Goal: Task Accomplishment & Management: Manage account settings

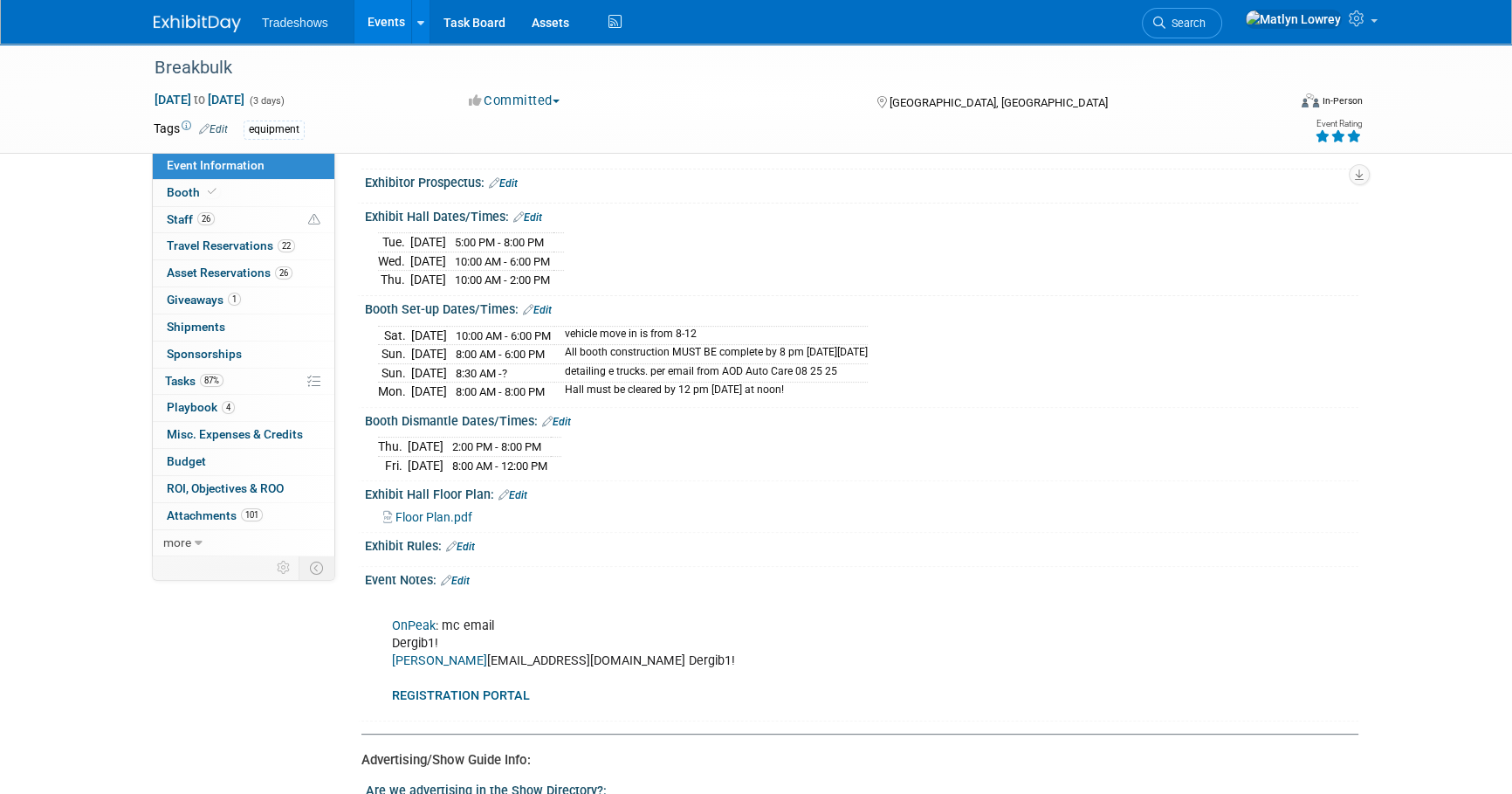
scroll to position [715, 0]
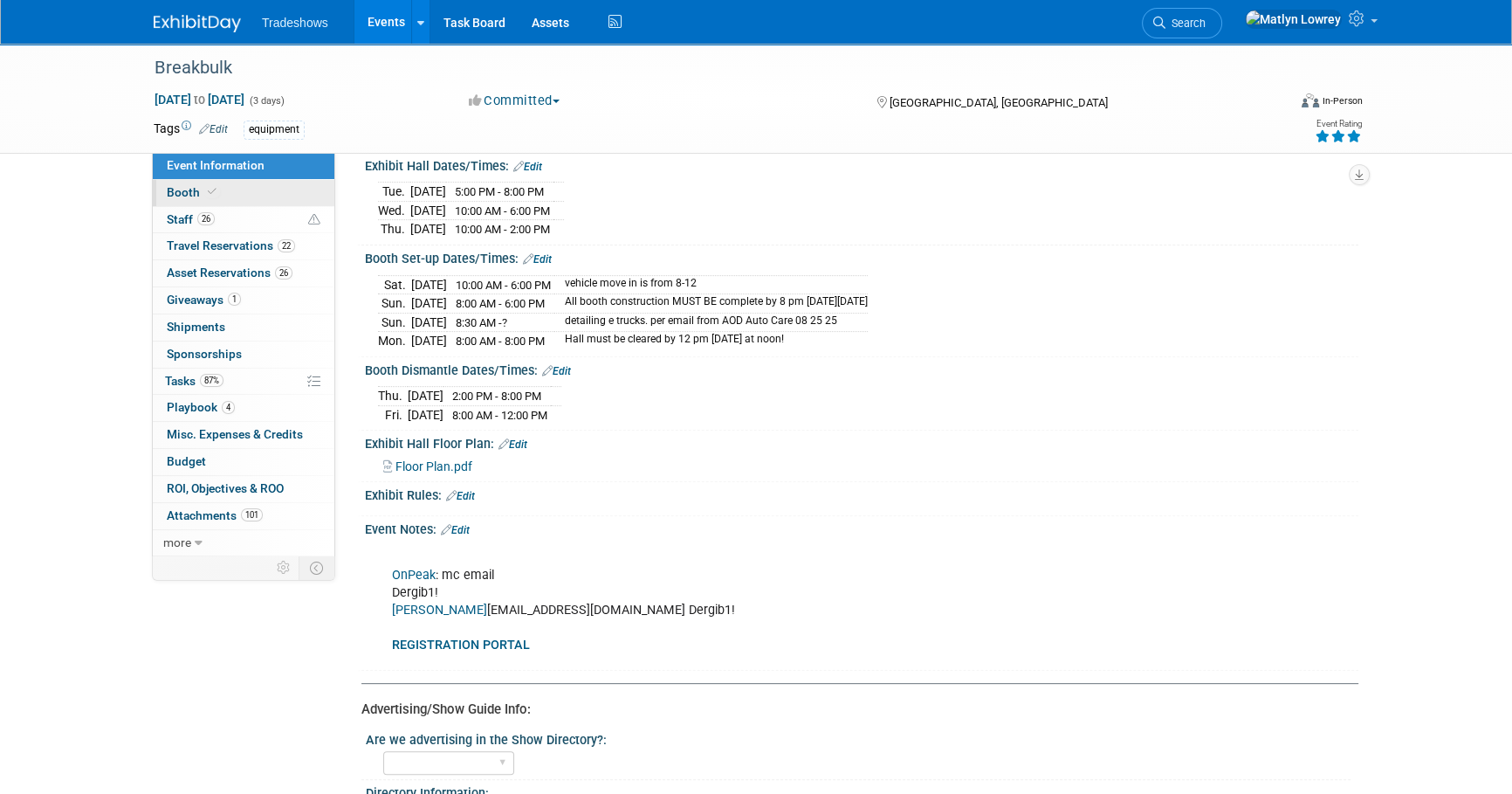
click at [315, 188] on link "Booth" at bounding box center [244, 193] width 182 height 26
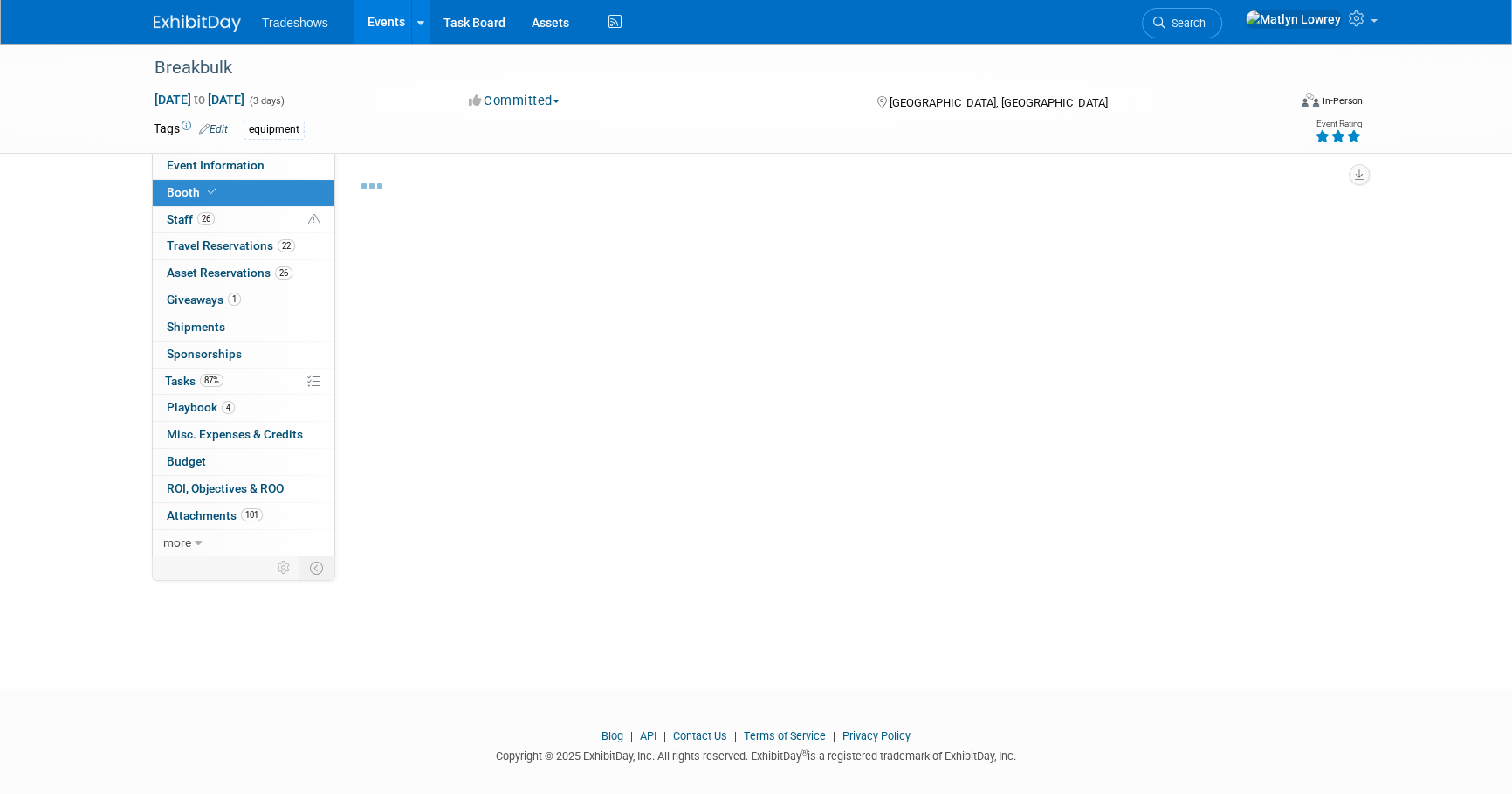
select select "Certificate of insurance not needed"
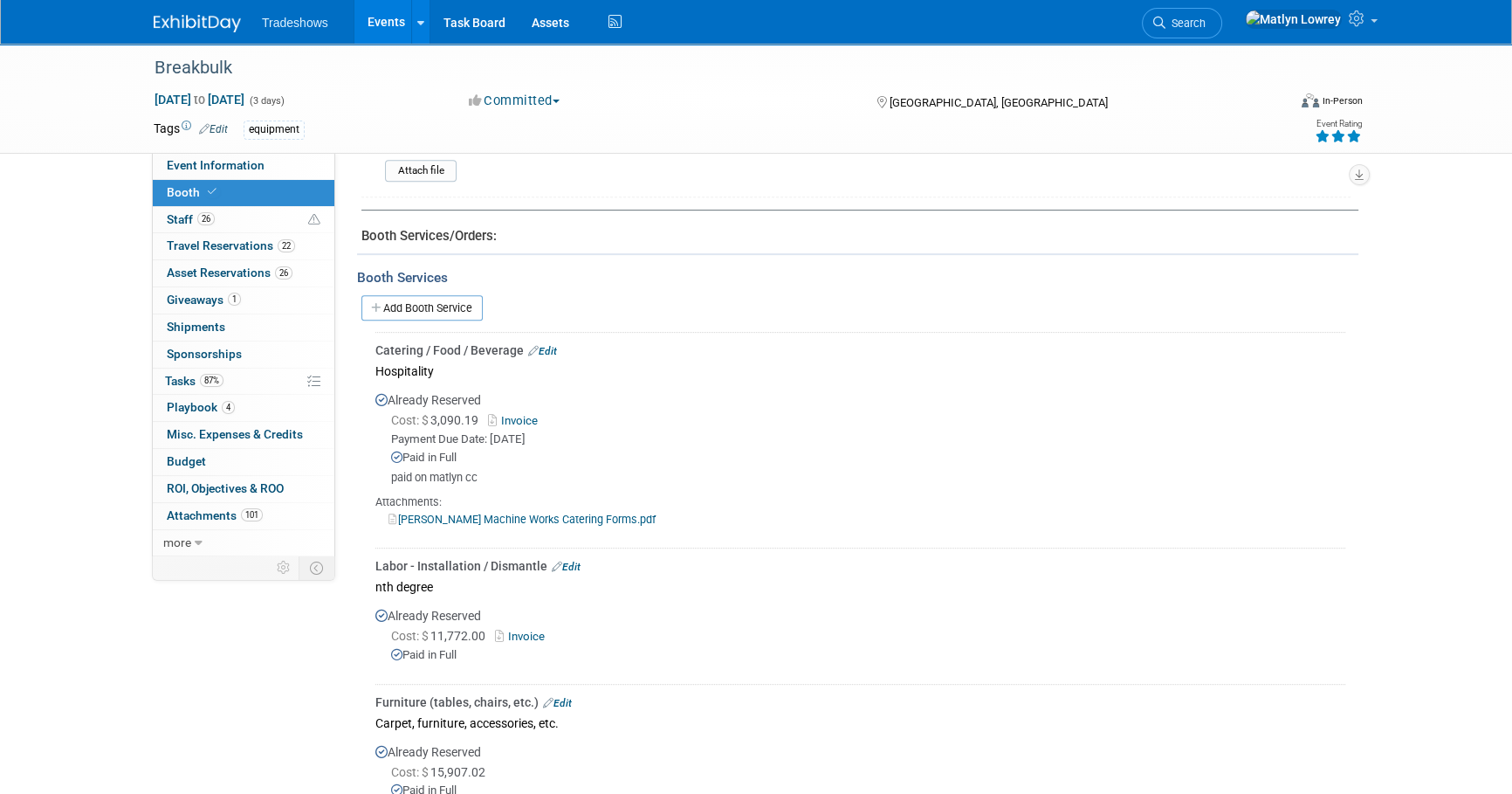
scroll to position [952, 0]
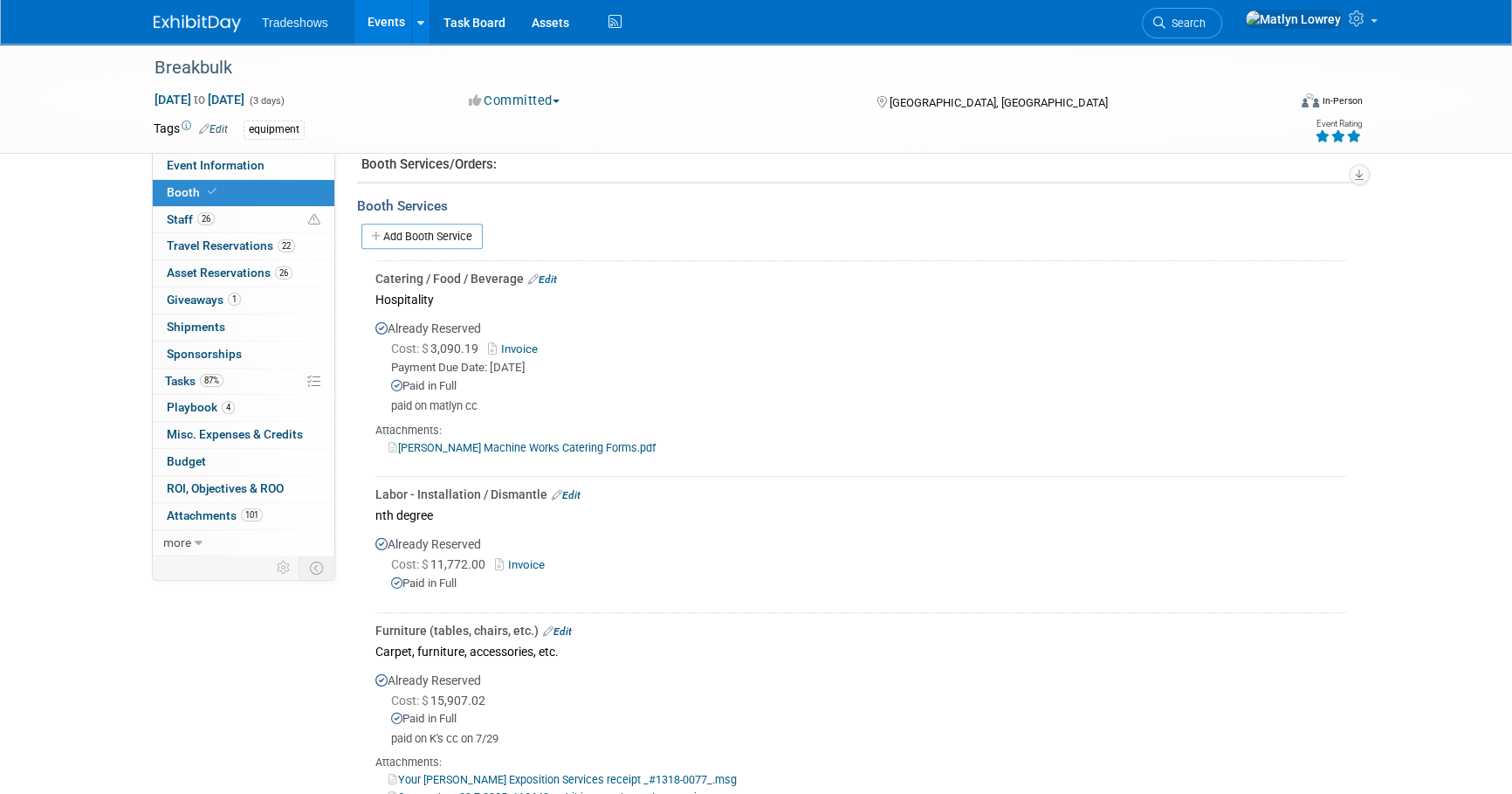
click at [391, 7] on link "Events" at bounding box center [386, 22] width 64 height 44
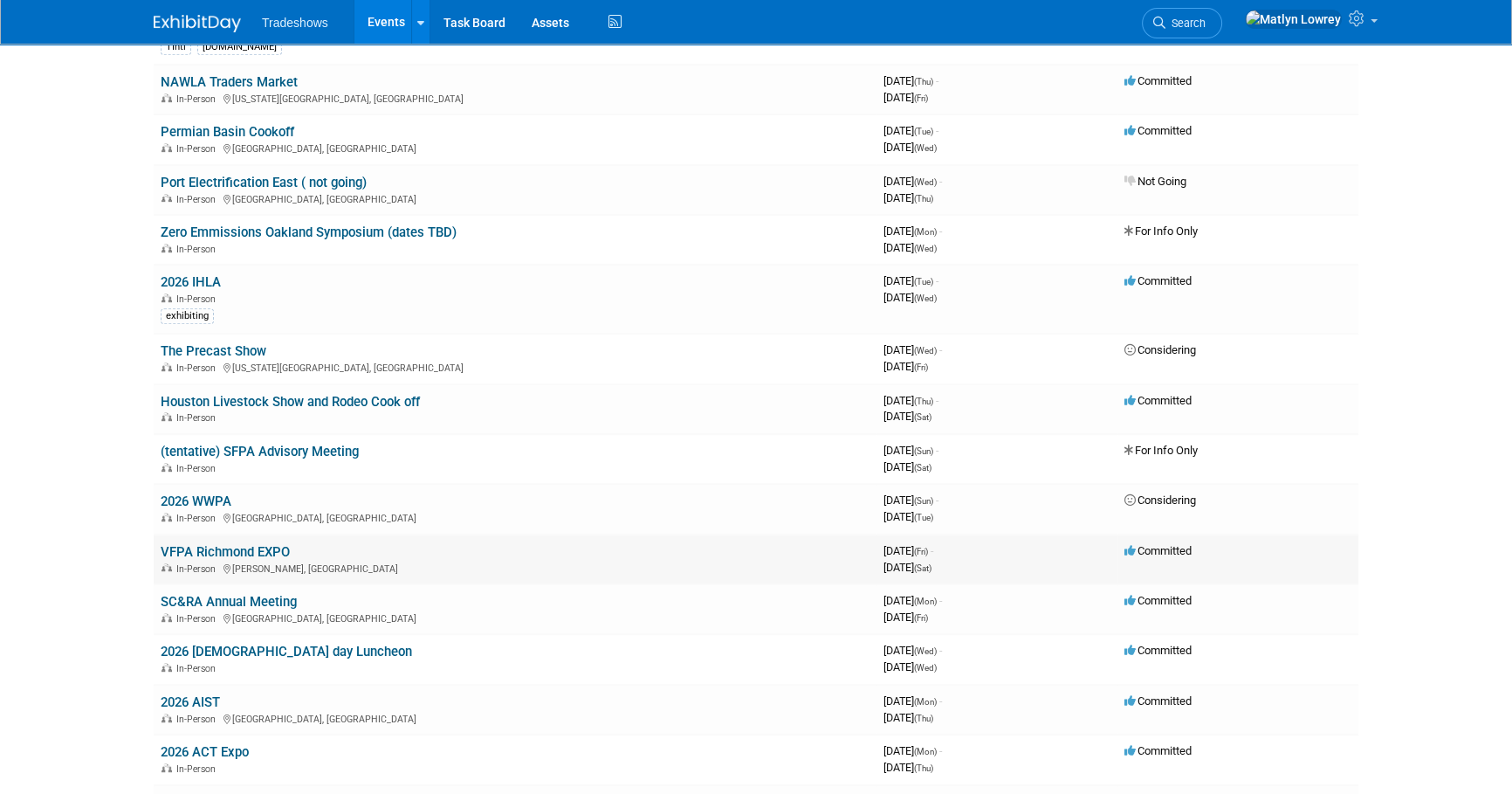
scroll to position [1111, 0]
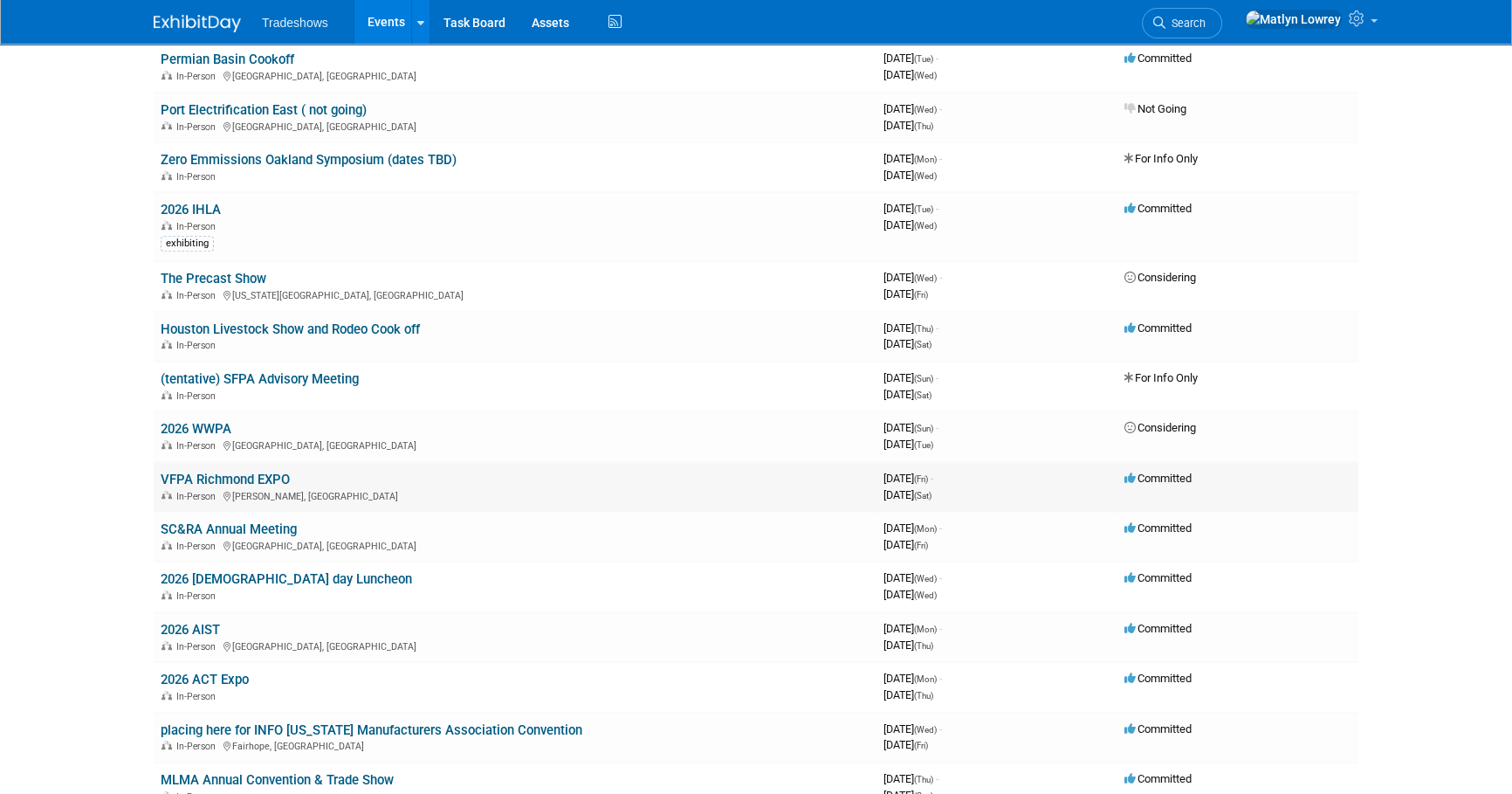
click at [236, 472] on link "VFPA Richmond EXPO" at bounding box center [225, 479] width 129 height 15
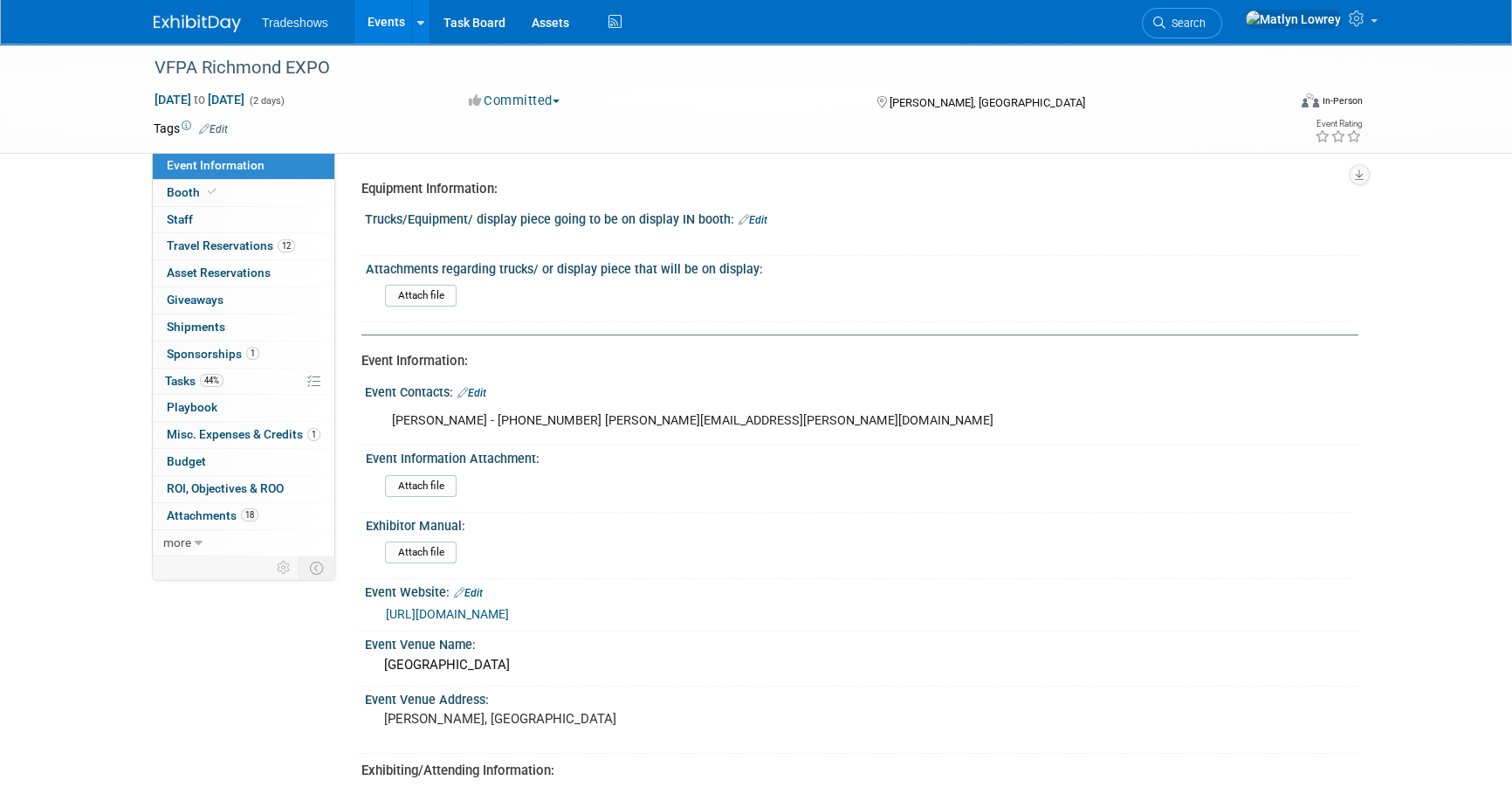
click at [366, 26] on link "Events" at bounding box center [386, 22] width 64 height 44
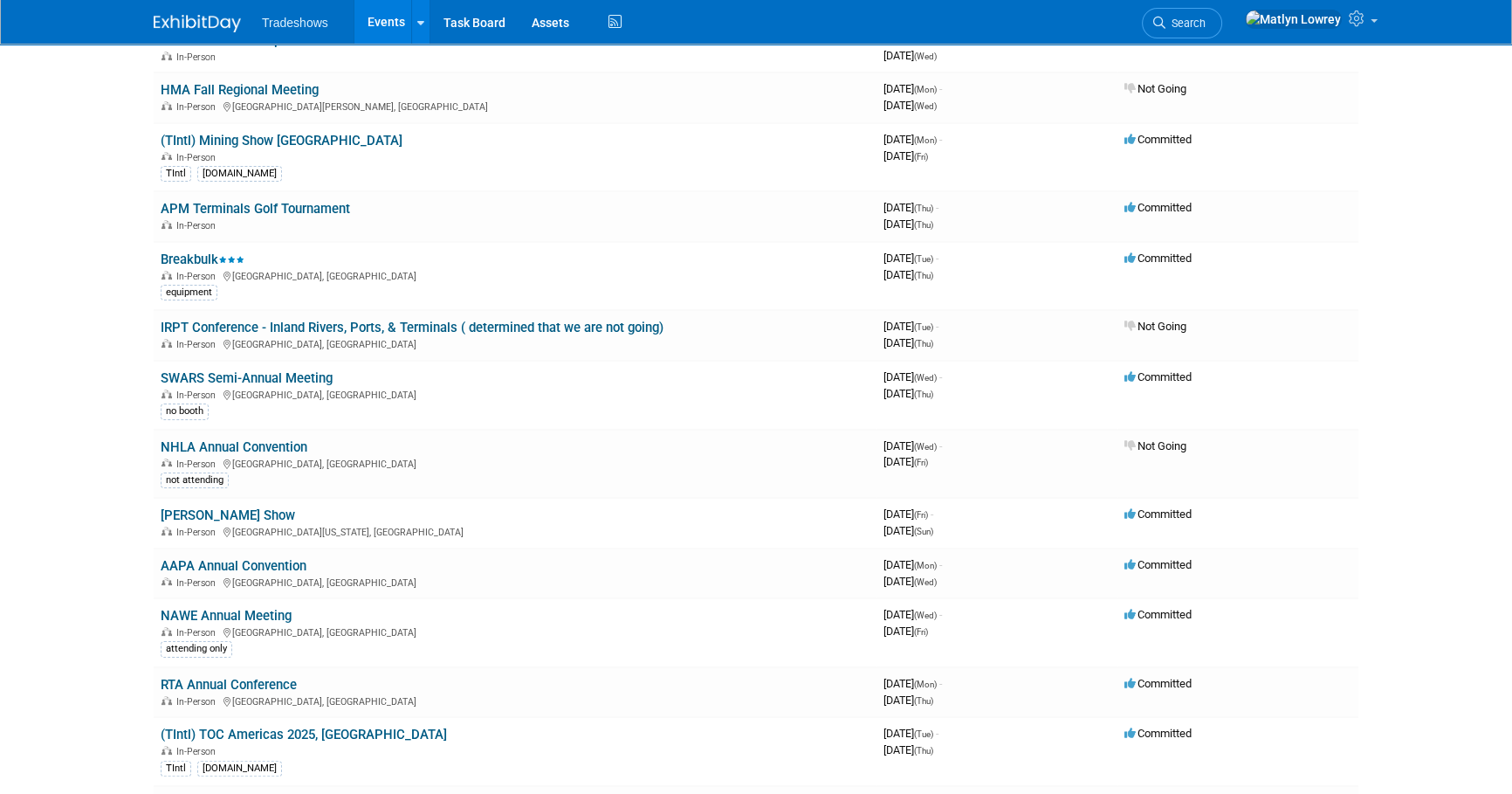
scroll to position [158, 0]
